Goal: Task Accomplishment & Management: Use online tool/utility

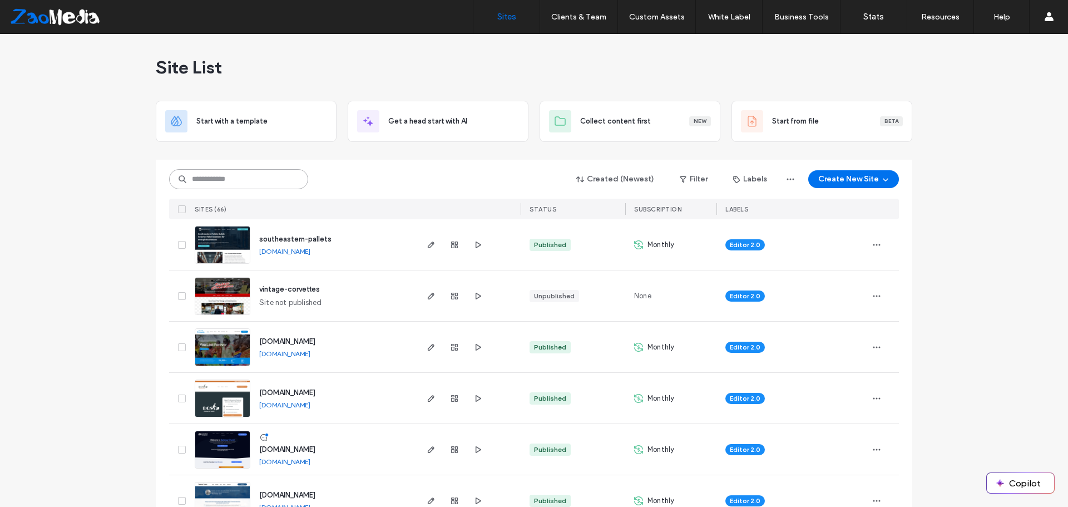
click at [245, 184] on input at bounding box center [238, 179] width 139 height 20
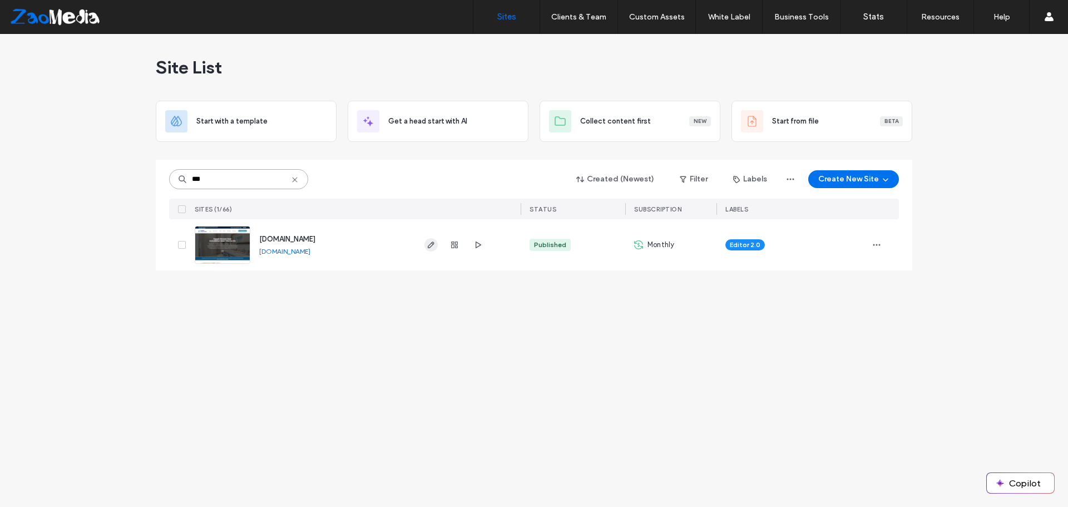
type input "***"
click at [428, 247] on use "button" at bounding box center [431, 244] width 7 height 7
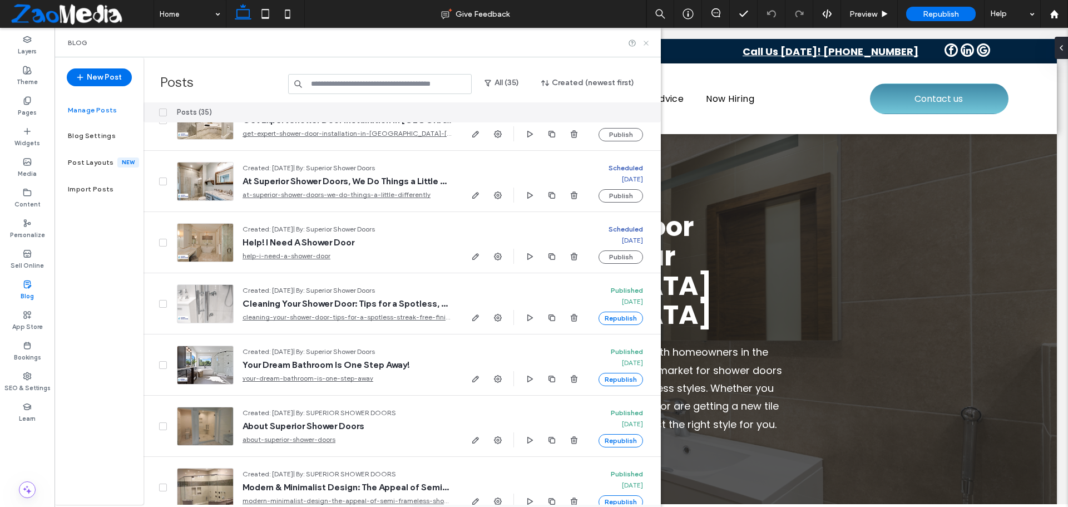
click at [646, 46] on icon at bounding box center [646, 43] width 8 height 8
